Goal: Transaction & Acquisition: Purchase product/service

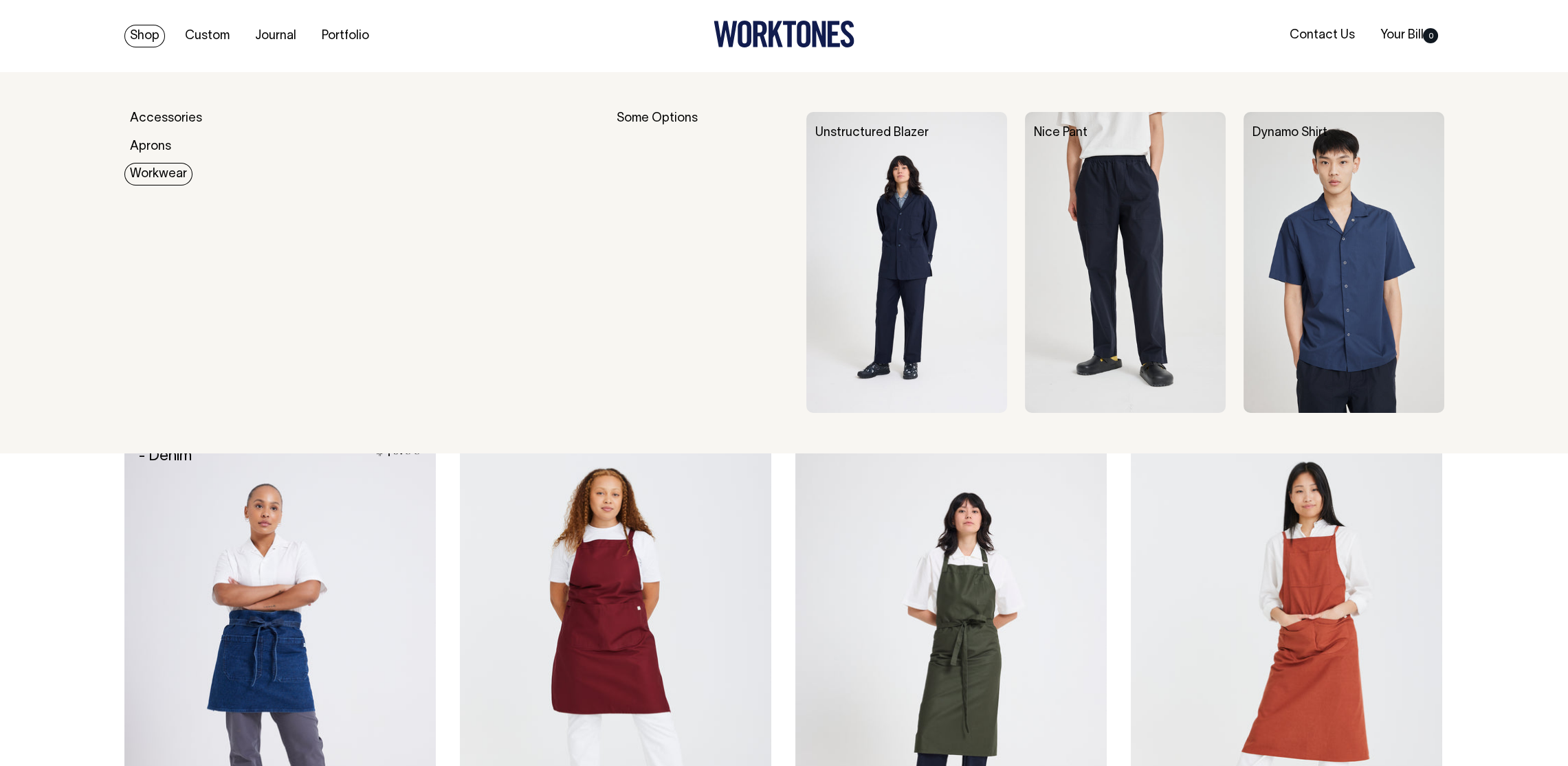
click at [156, 173] on link "Workwear" at bounding box center [158, 175] width 68 height 23
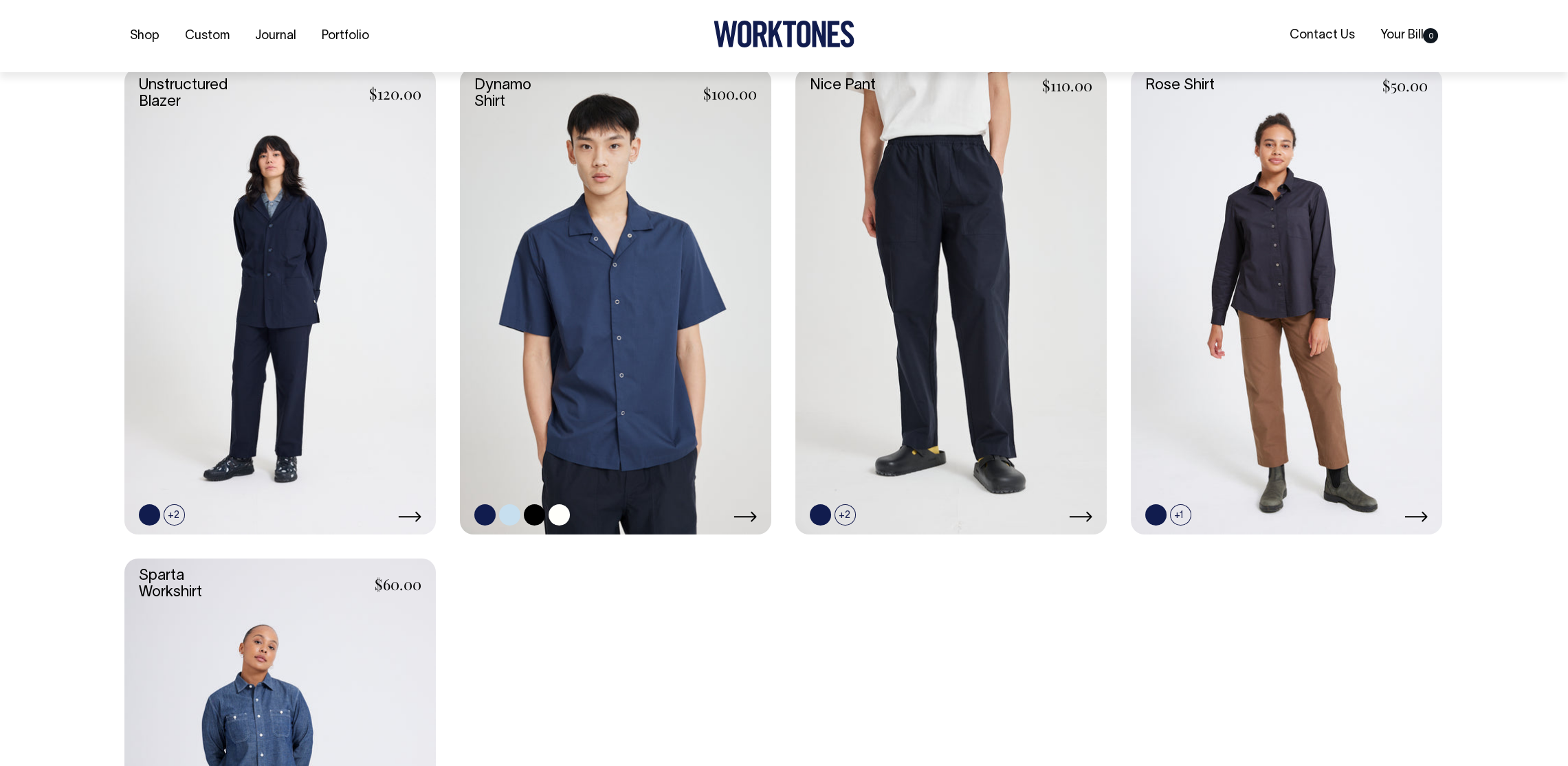
scroll to position [392, 0]
click at [692, 427] on link at bounding box center [615, 302] width 311 height 468
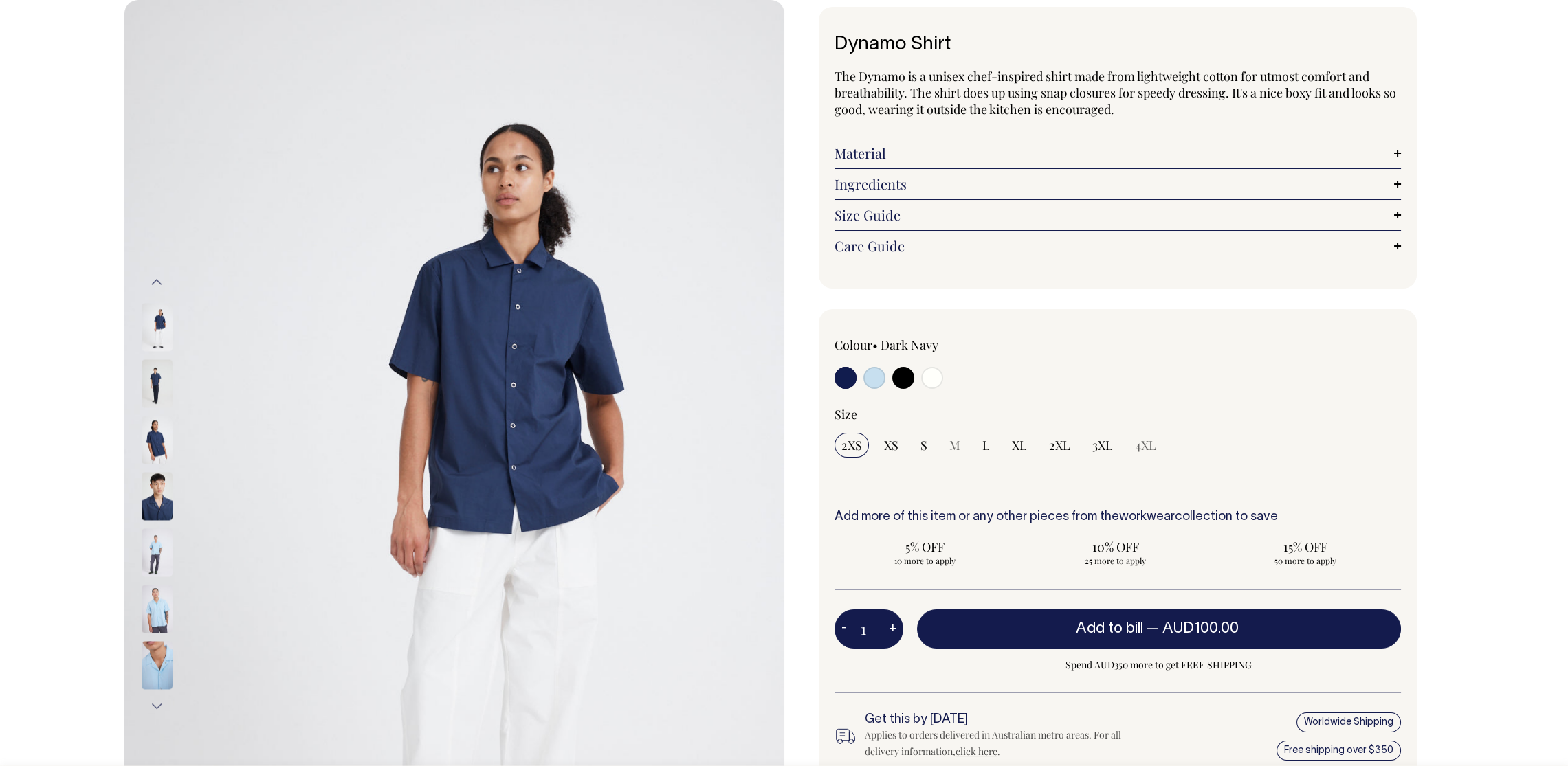
scroll to position [73, 0]
click at [159, 548] on img at bounding box center [156, 552] width 31 height 49
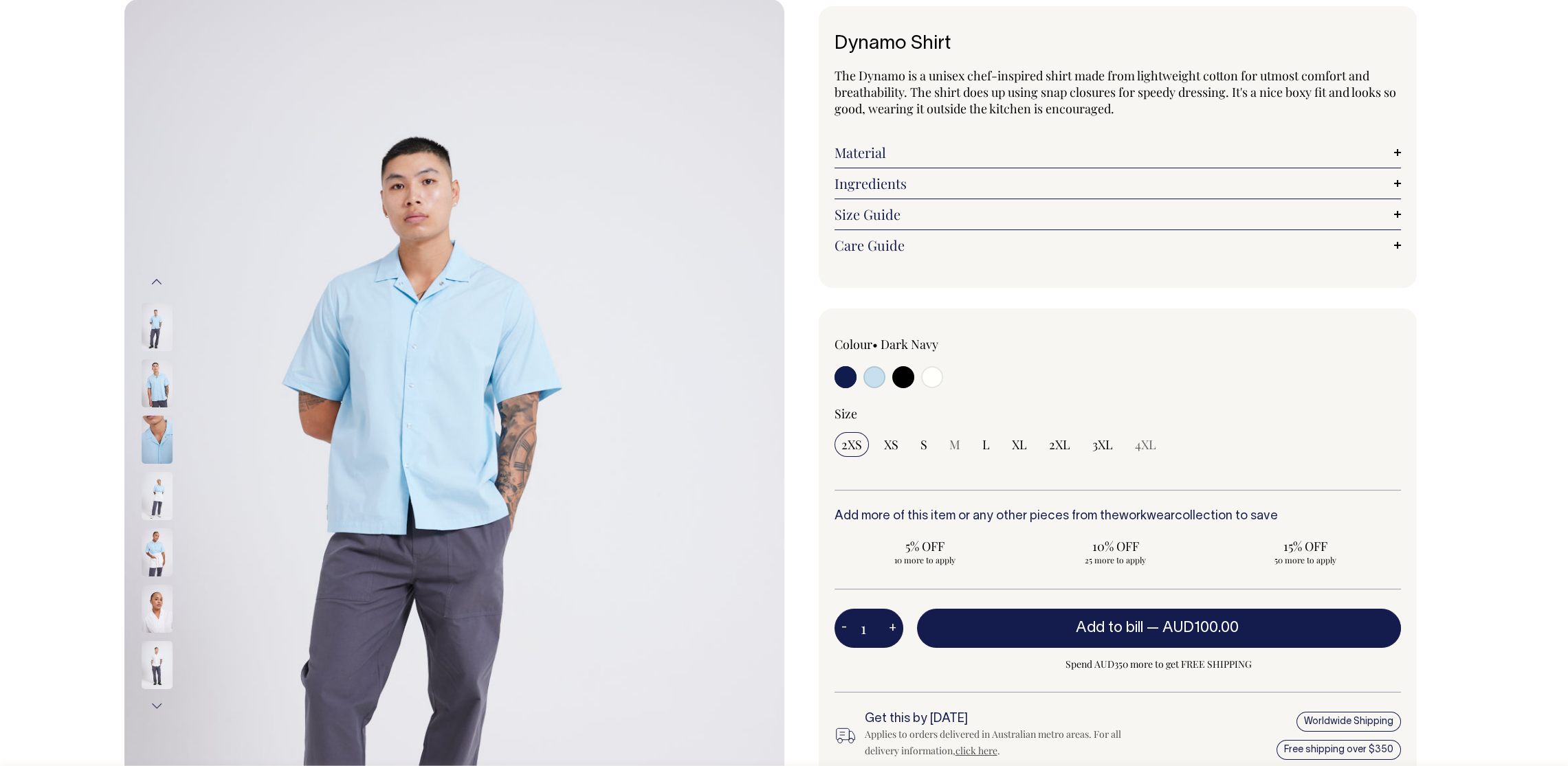
click at [154, 555] on img at bounding box center [156, 552] width 31 height 49
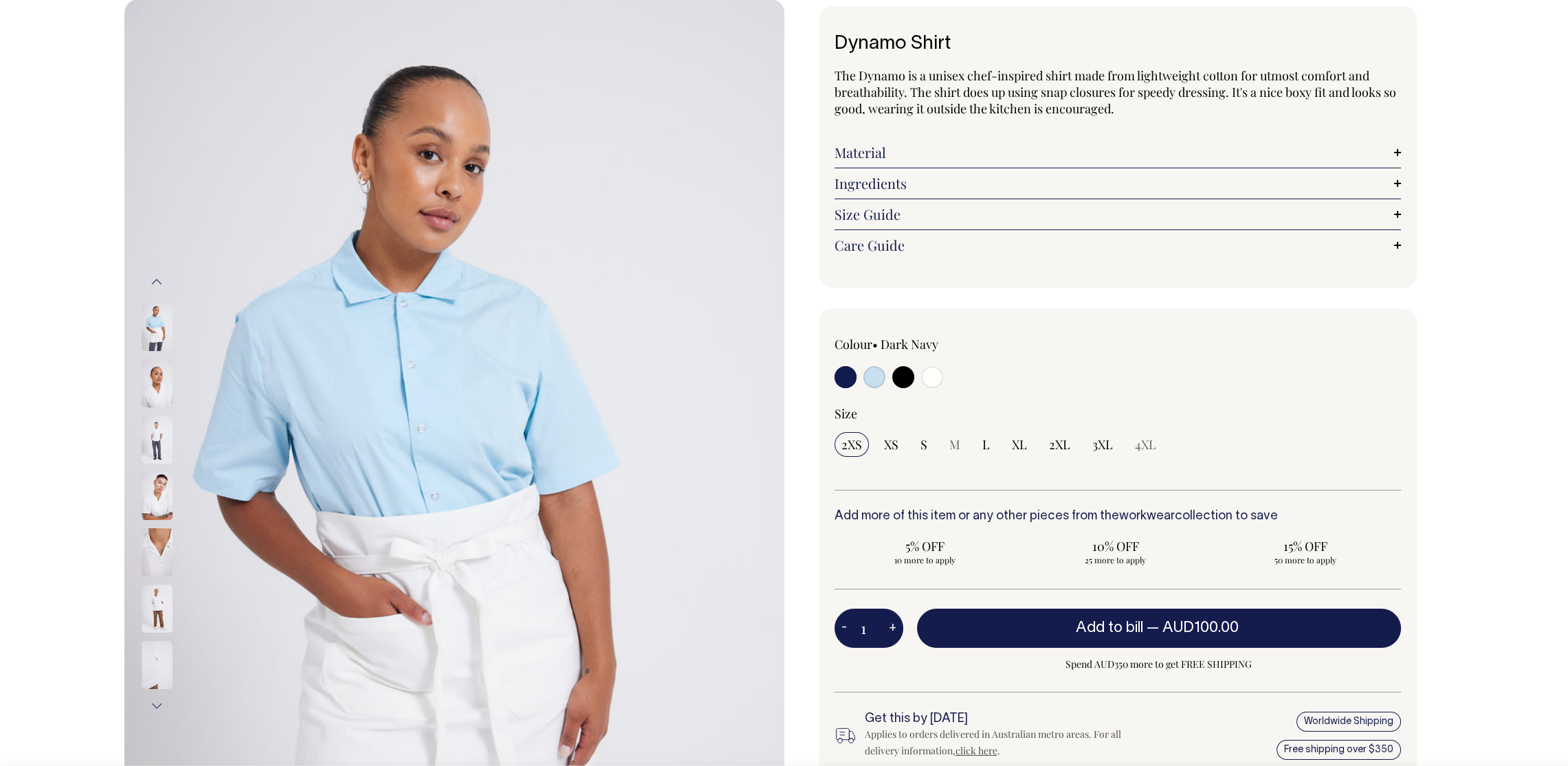
click at [159, 555] on img at bounding box center [156, 552] width 31 height 49
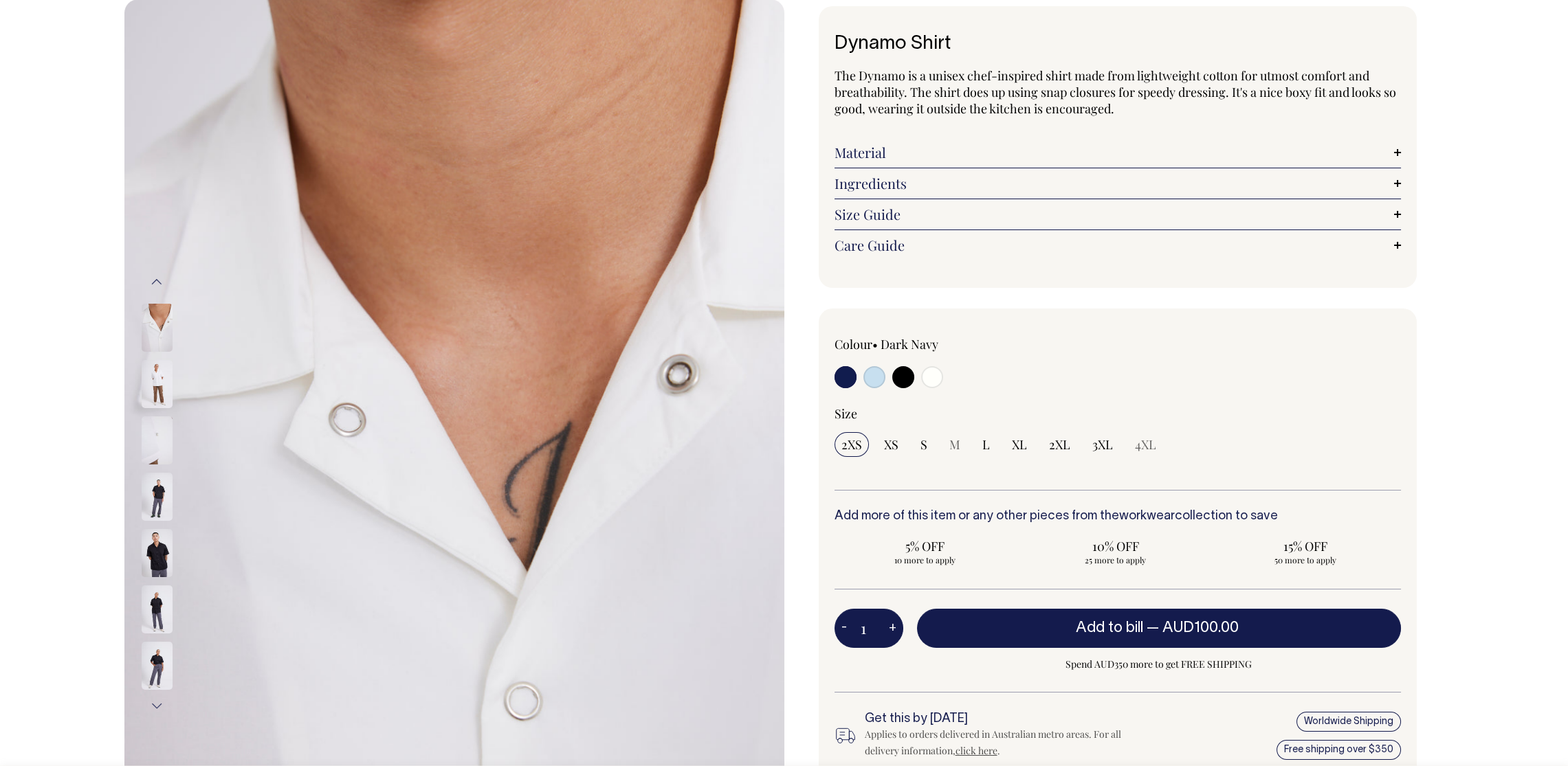
click at [156, 597] on img at bounding box center [156, 610] width 31 height 49
click at [157, 275] on button "Previous" at bounding box center [156, 282] width 20 height 31
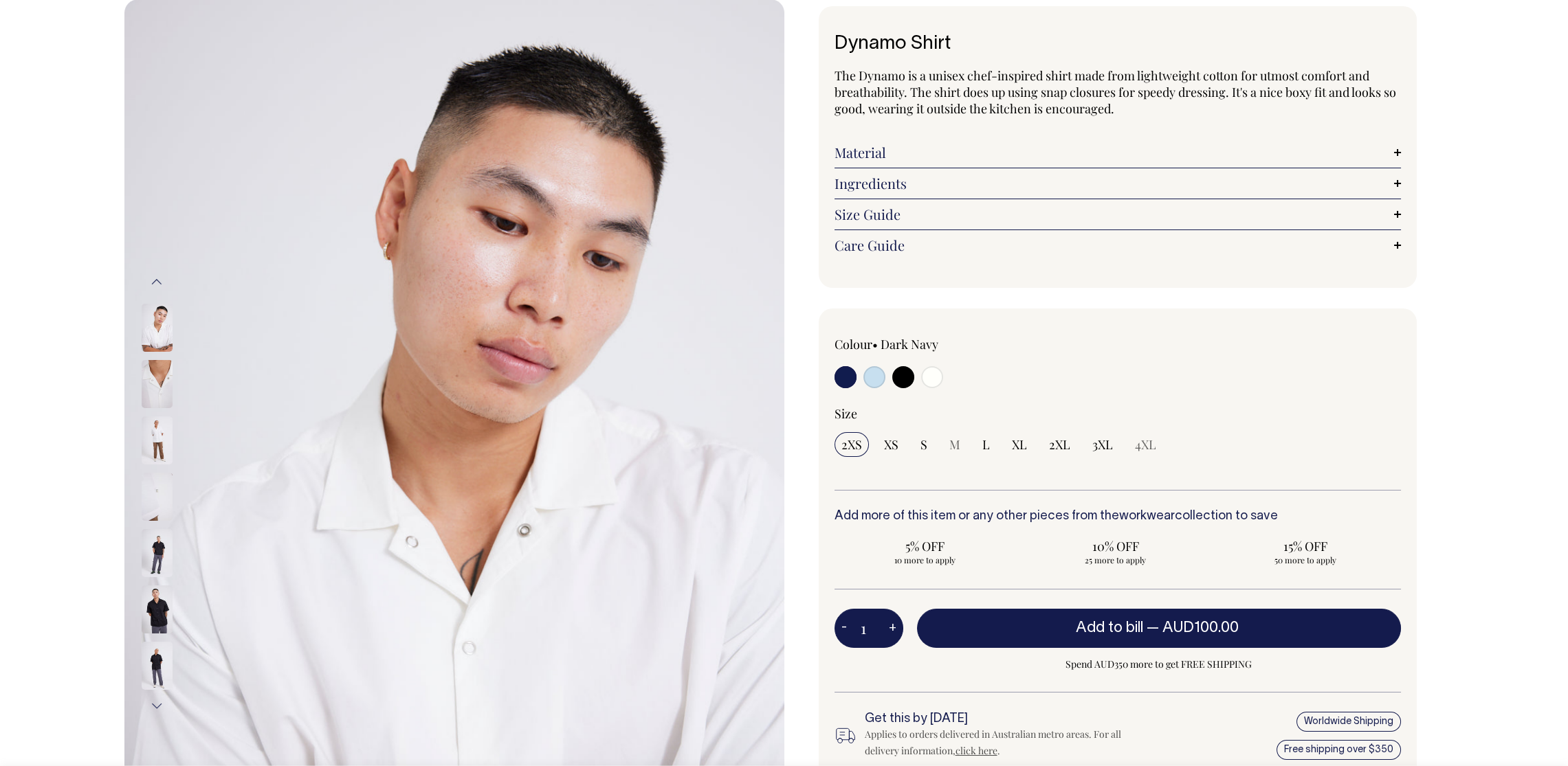
click at [157, 288] on button "Previous" at bounding box center [156, 282] width 20 height 31
click at [157, 286] on button "Previous" at bounding box center [156, 282] width 20 height 31
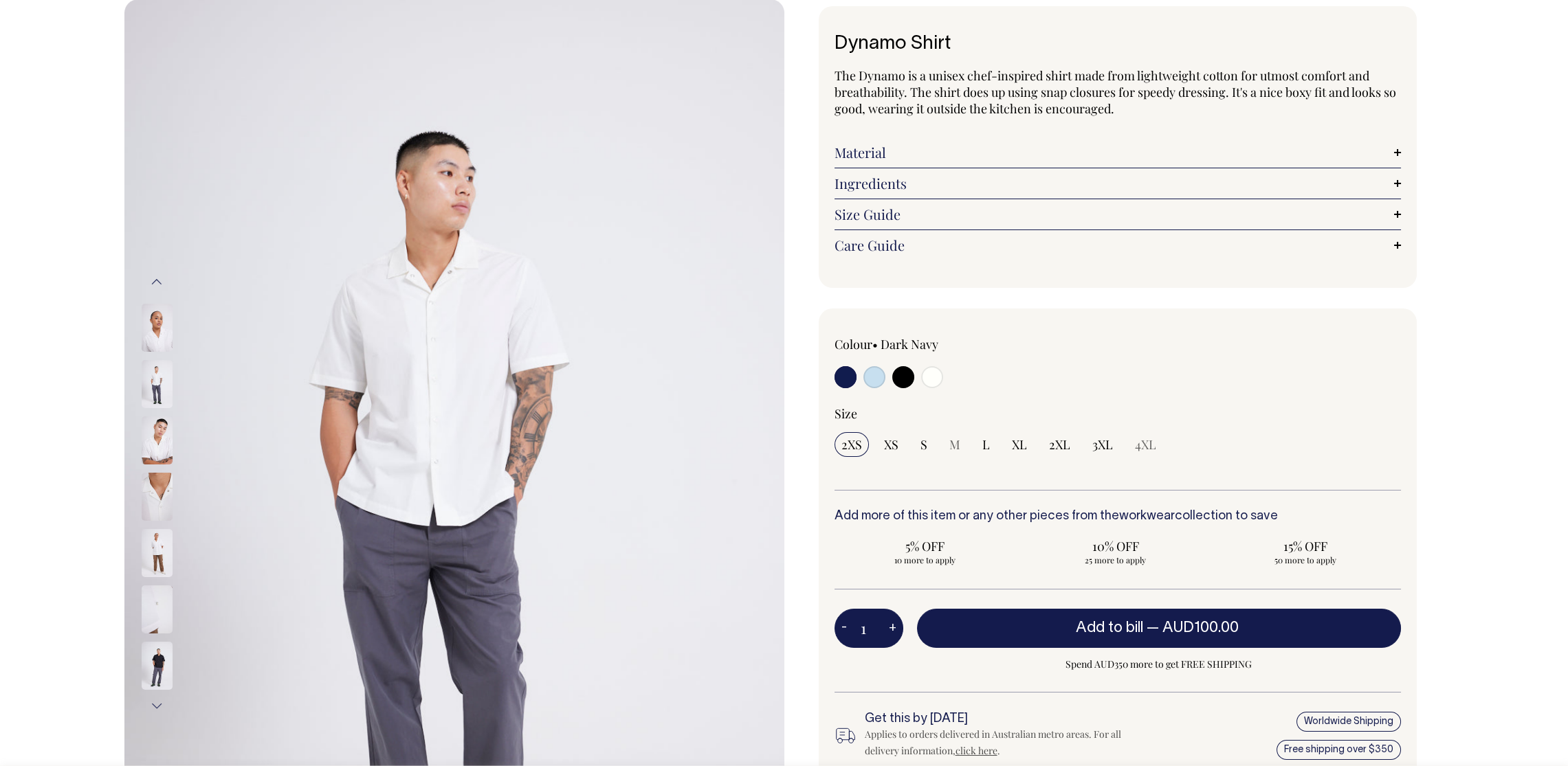
click at [157, 286] on button "Previous" at bounding box center [156, 282] width 20 height 31
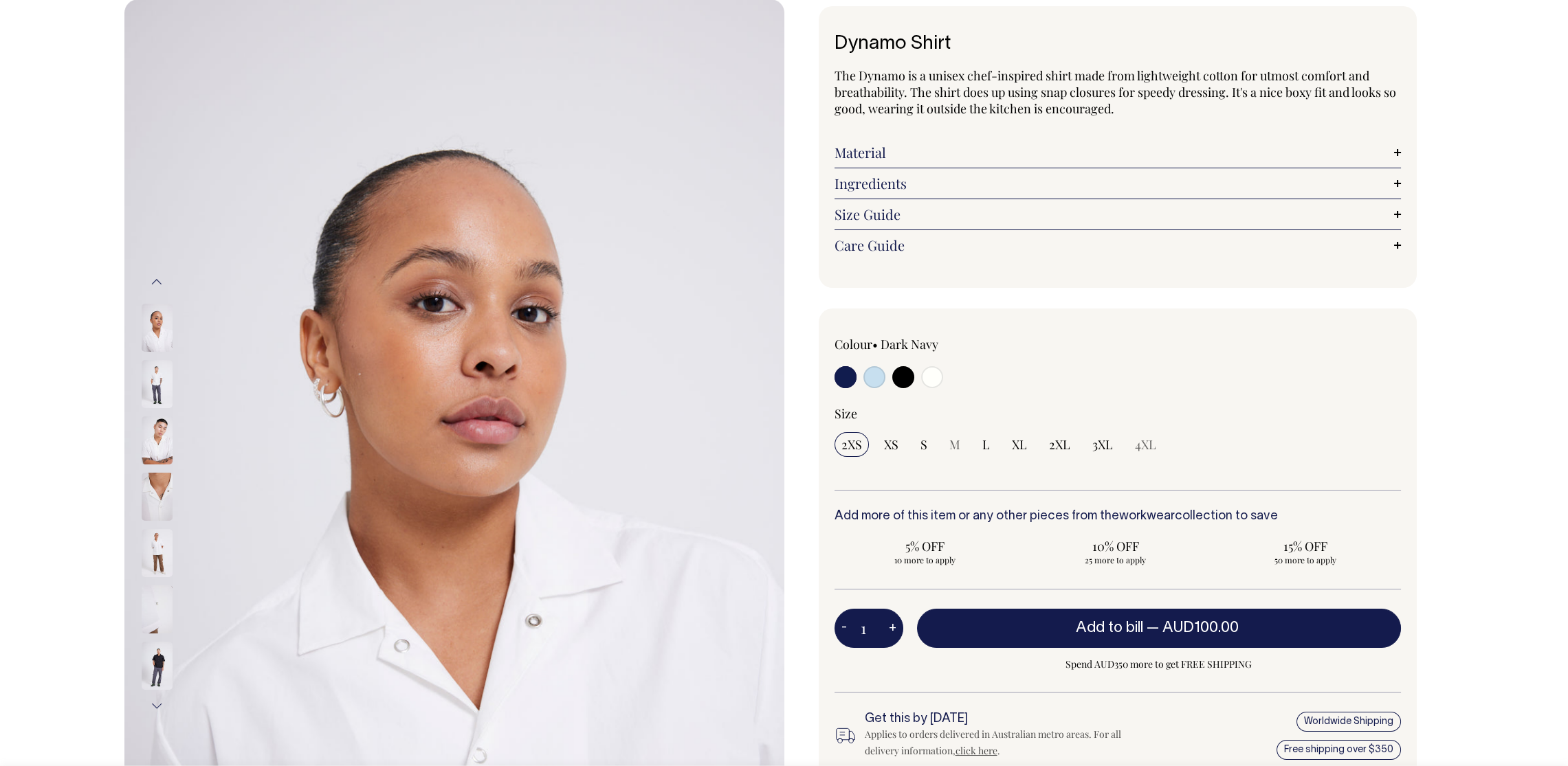
click at [156, 291] on button "Previous" at bounding box center [156, 282] width 20 height 31
click at [155, 656] on img at bounding box center [156, 665] width 31 height 49
